Goal: Task Accomplishment & Management: Manage account settings

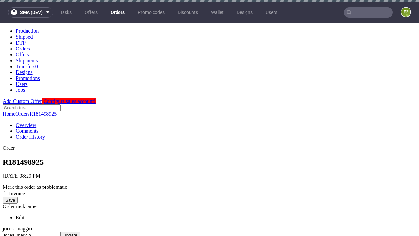
scroll to position [268, 0]
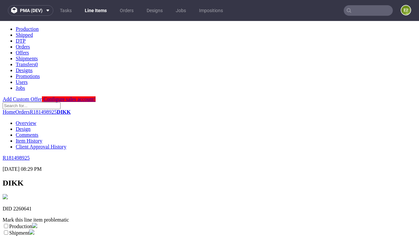
scroll to position [115, 0]
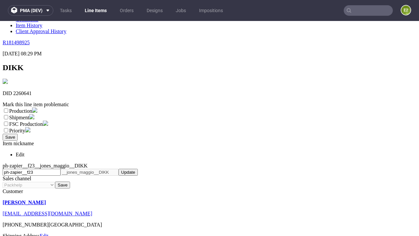
select select "dtp_ca_needed"
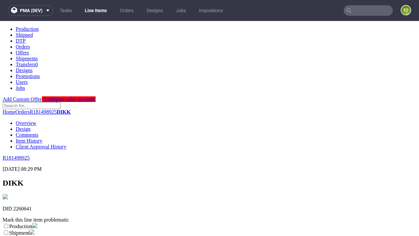
scroll to position [0, 0]
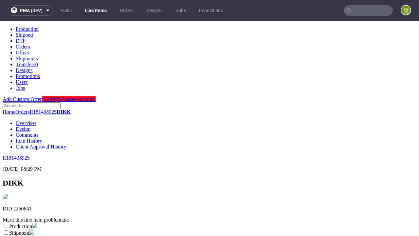
checkbox input "true"
